Goal: Task Accomplishment & Management: Manage account settings

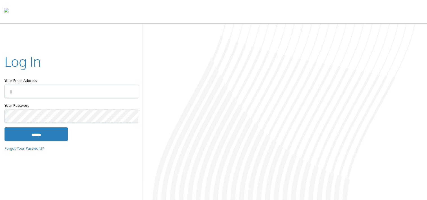
click at [33, 90] on input "Your Email Address" at bounding box center [72, 91] width 134 height 13
type input "**********"
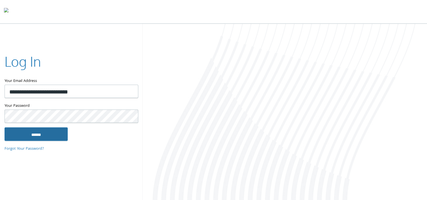
click at [43, 129] on input "******" at bounding box center [36, 134] width 63 height 14
